Goal: Task Accomplishment & Management: Manage account settings

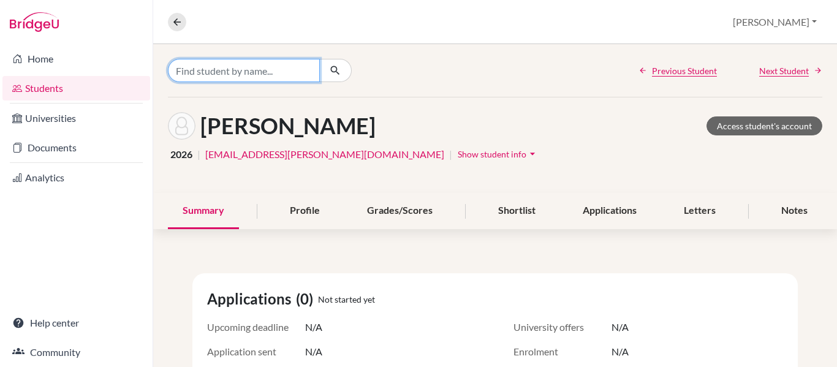
click at [213, 72] on input "Find student by name..." at bounding box center [244, 70] width 152 height 23
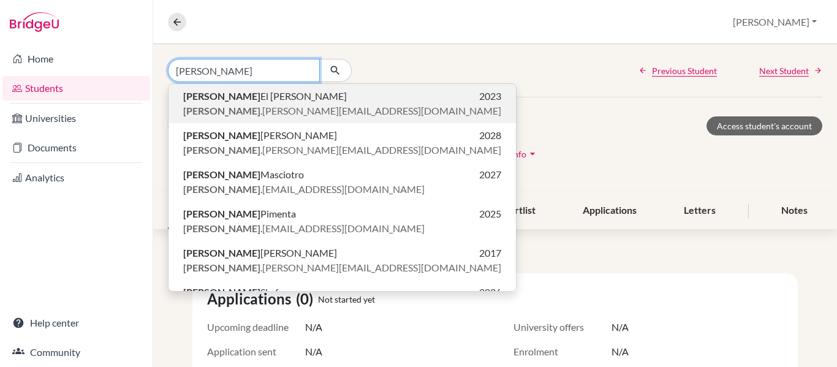
type input "[PERSON_NAME]"
click at [251, 113] on span "[PERSON_NAME] .[PERSON_NAME][EMAIL_ADDRESS][DOMAIN_NAME]" at bounding box center [342, 111] width 318 height 15
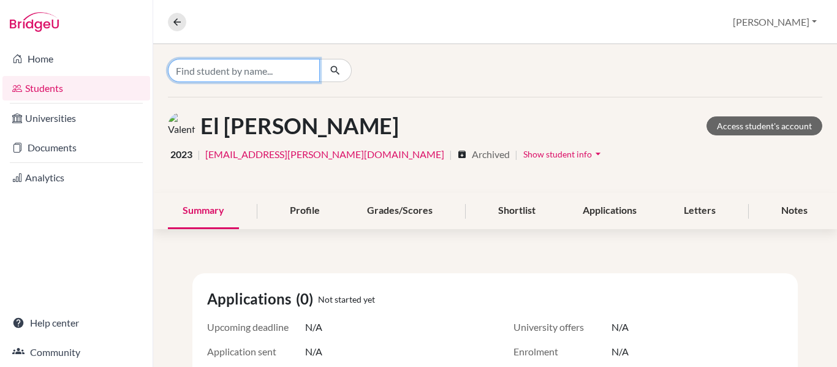
click at [284, 69] on input "Find student by name..." at bounding box center [244, 70] width 152 height 23
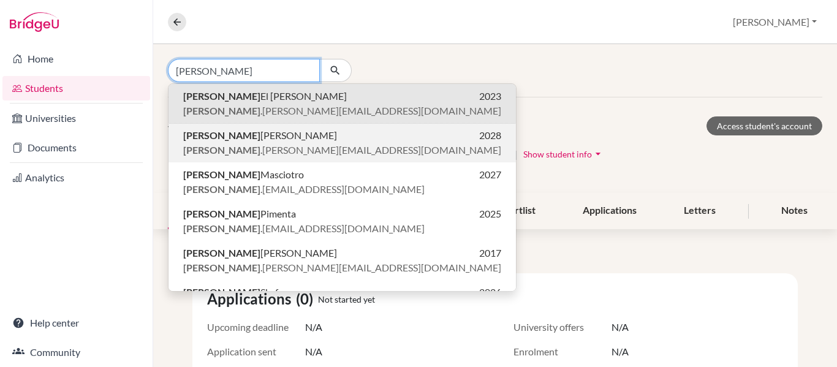
type input "[PERSON_NAME]"
click at [288, 142] on p "[PERSON_NAME] 2028" at bounding box center [342, 135] width 318 height 15
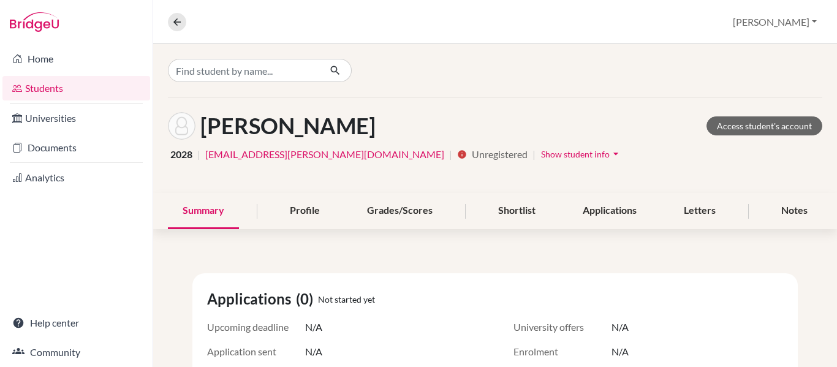
click at [541, 153] on span "Show student info" at bounding box center [575, 154] width 69 height 10
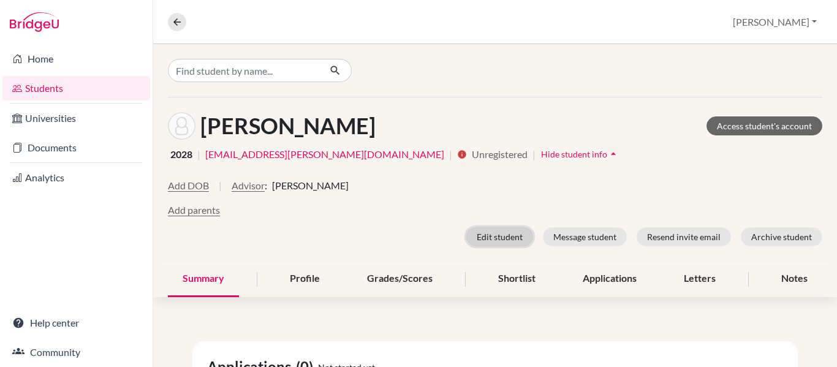
click at [488, 233] on button "Edit student" at bounding box center [499, 236] width 67 height 19
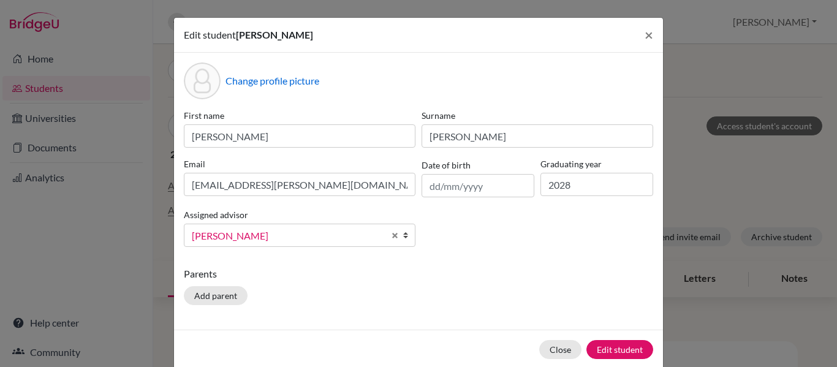
click at [765, 172] on div "Edit student [PERSON_NAME] × Change profile picture First name [PERSON_NAME] [P…" at bounding box center [418, 183] width 837 height 367
click at [551, 348] on button "Close" at bounding box center [560, 349] width 42 height 19
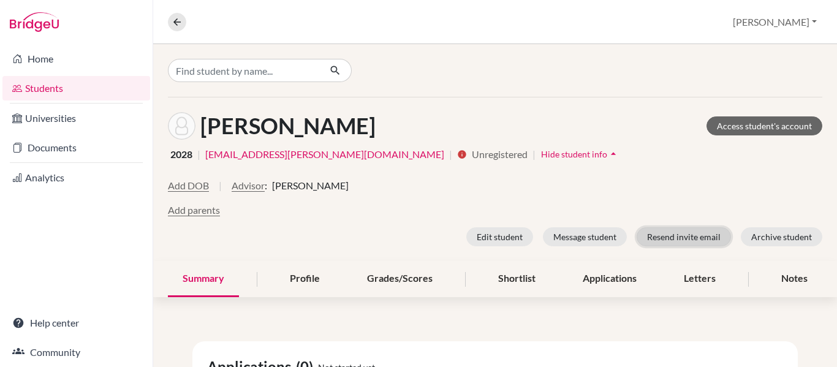
click at [658, 234] on button "Resend invite email" at bounding box center [684, 236] width 94 height 19
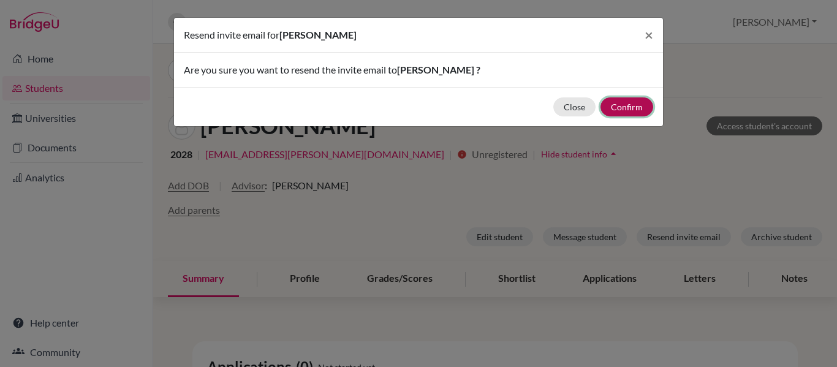
click at [621, 107] on button "Confirm" at bounding box center [627, 106] width 53 height 19
